Goal: Entertainment & Leisure: Consume media (video, audio)

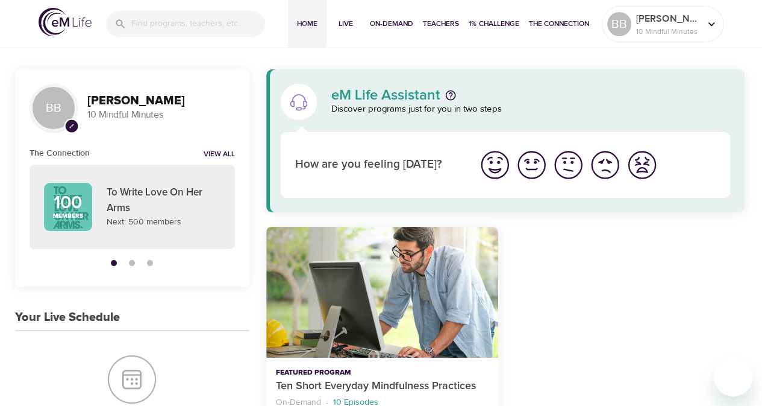
click at [489, 166] on img "I'm feeling great" at bounding box center [495, 164] width 33 height 33
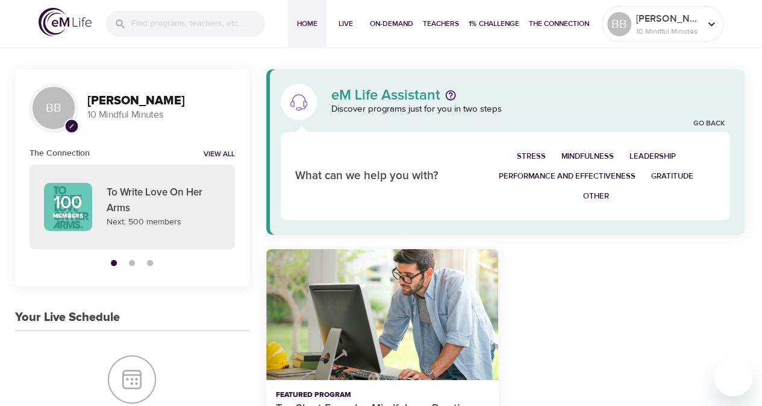
click at [588, 156] on span "Mindfulness" at bounding box center [588, 156] width 52 height 14
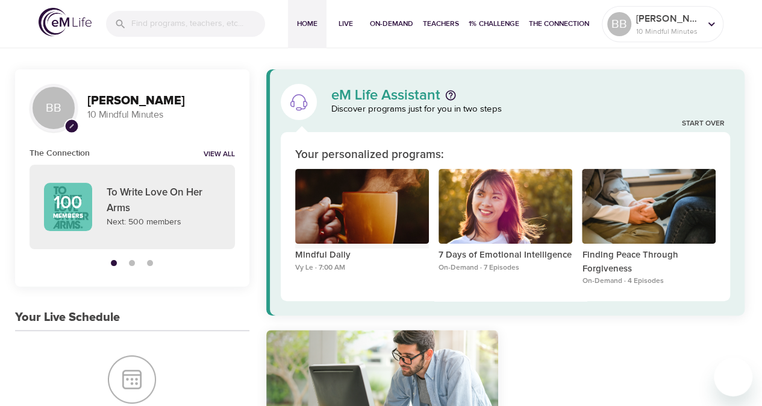
click at [353, 198] on div "Mindful Daily" at bounding box center [362, 206] width 134 height 75
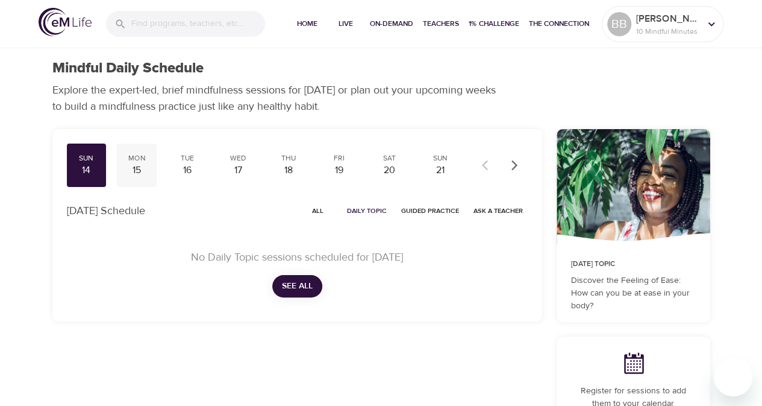
click at [138, 163] on div "Mon" at bounding box center [137, 158] width 30 height 10
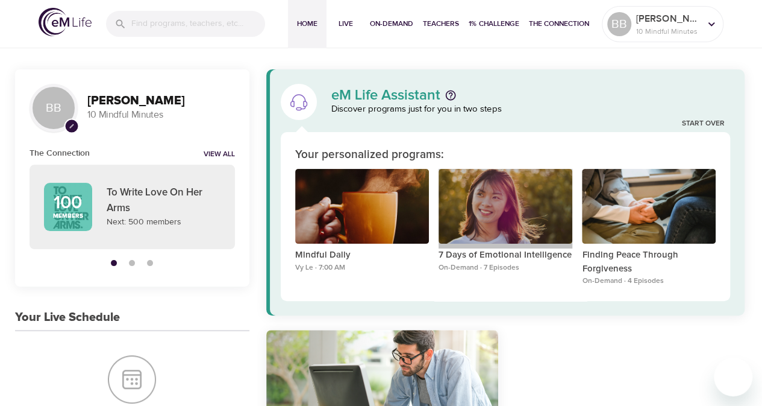
click at [480, 206] on div "7 Days of Emotional Intelligence" at bounding box center [506, 206] width 134 height 75
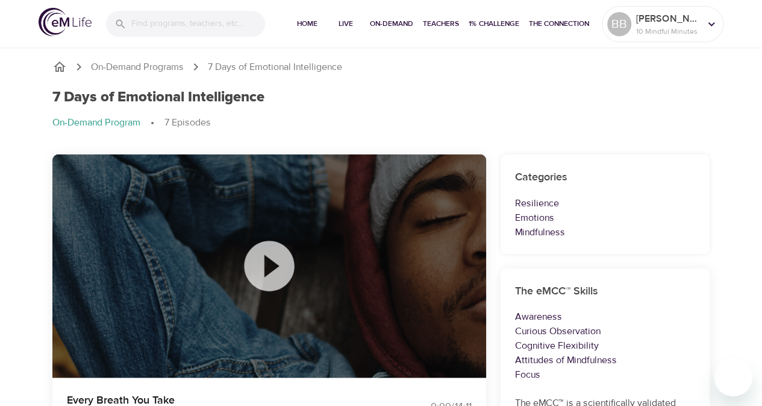
click at [264, 265] on icon at bounding box center [269, 266] width 60 height 60
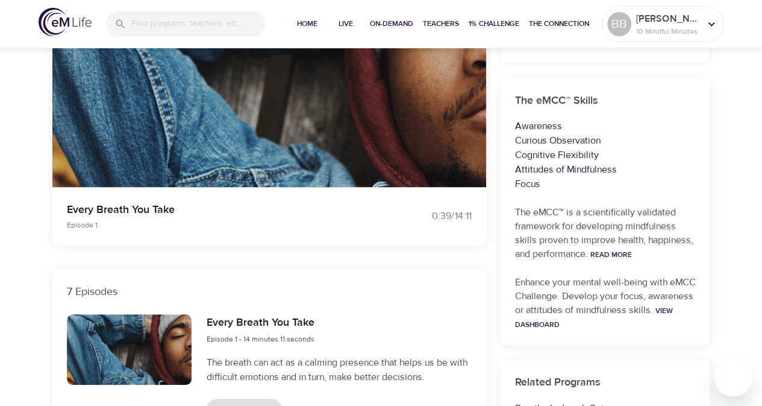
scroll to position [110, 0]
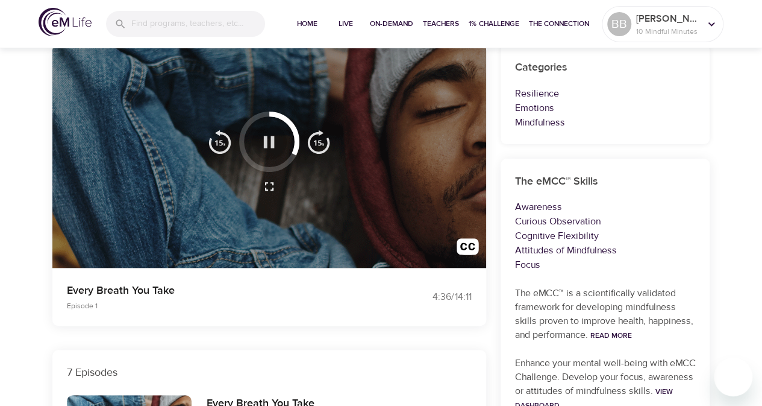
click at [271, 146] on icon "button" at bounding box center [269, 142] width 11 height 12
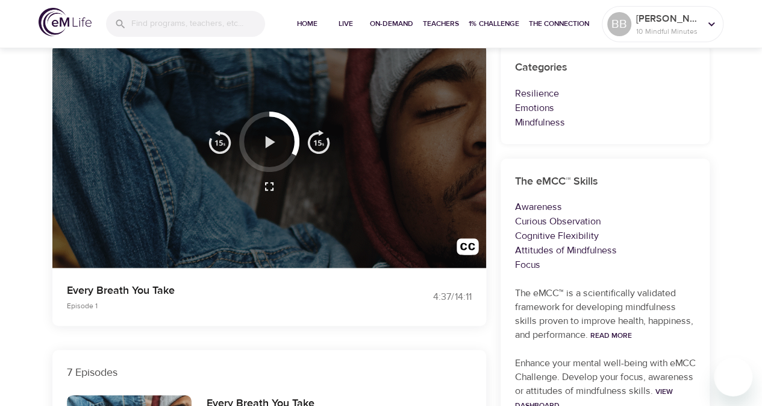
click at [271, 146] on icon "button" at bounding box center [269, 141] width 21 height 21
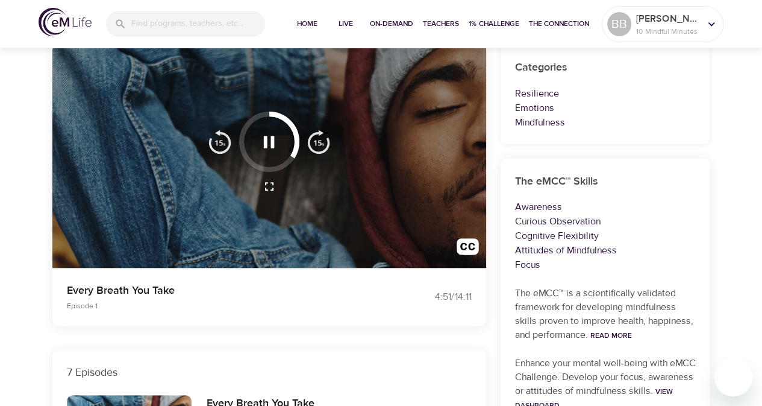
click at [222, 138] on img "button" at bounding box center [220, 142] width 24 height 24
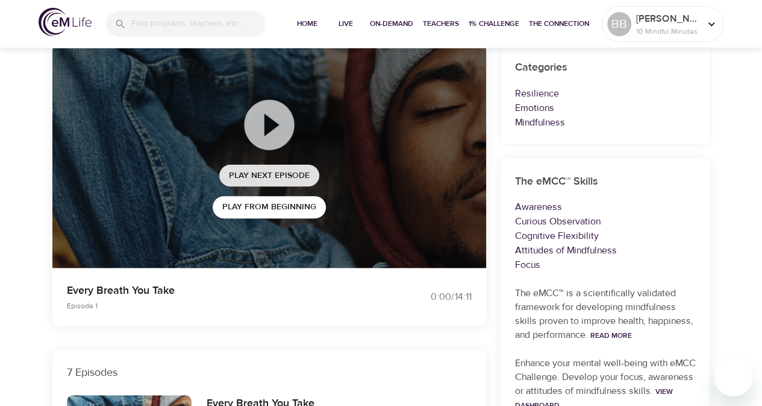
click at [256, 177] on span "Play Next Episode" at bounding box center [269, 175] width 81 height 15
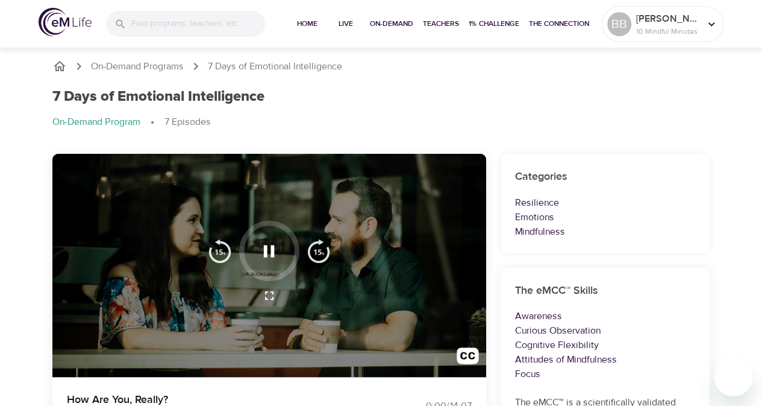
scroll to position [0, 0]
